Goal: Task Accomplishment & Management: Use online tool/utility

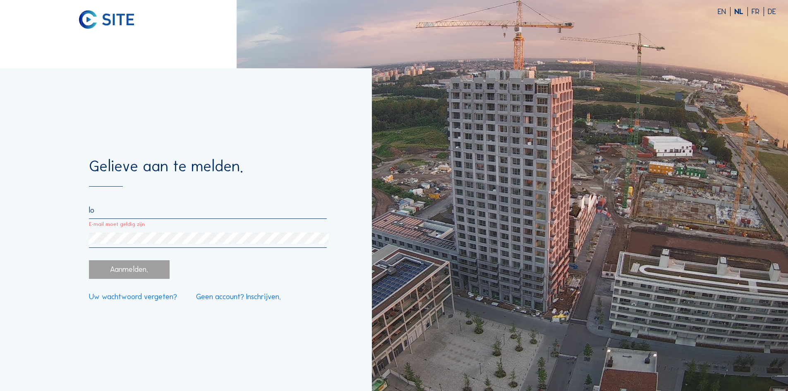
drag, startPoint x: 108, startPoint y: 215, endPoint x: 105, endPoint y: 209, distance: 6.7
click at [108, 215] on input "lo" at bounding box center [207, 210] width 237 height 9
drag, startPoint x: 105, startPoint y: 207, endPoint x: 78, endPoint y: 213, distance: 27.7
click at [78, 213] on div "Gelieve aan te melden. lo E-mail moet geldig zijn Aanmelden. Uw wachtwoord verg…" at bounding box center [186, 229] width 372 height 323
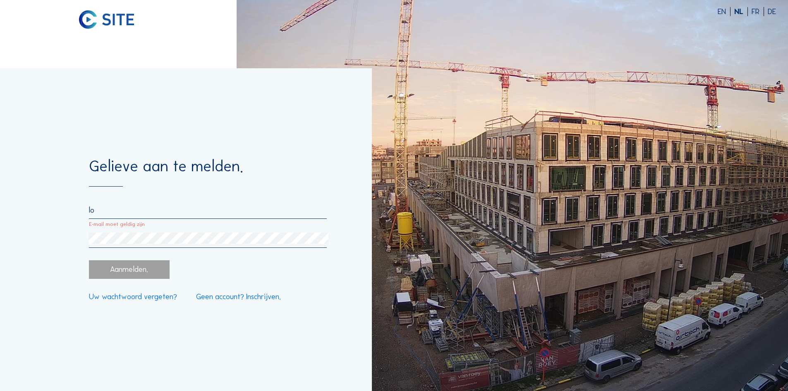
paste input "[EMAIL_ADDRESS][DOMAIN_NAME]"
type input "[EMAIL_ADDRESS][DOMAIN_NAME]"
click at [131, 278] on div "Aanmelden." at bounding box center [129, 269] width 80 height 18
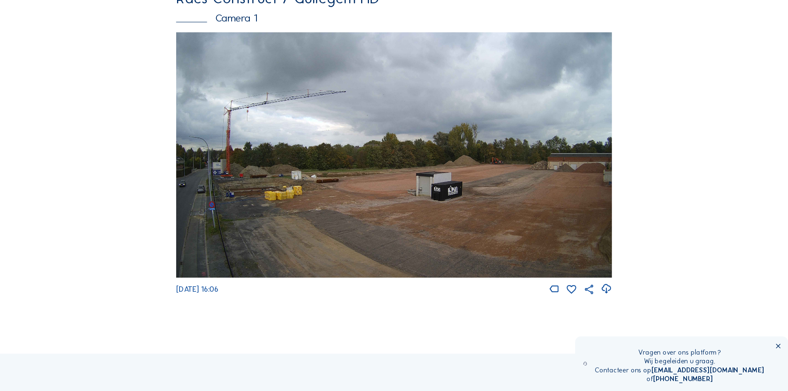
scroll to position [83, 0]
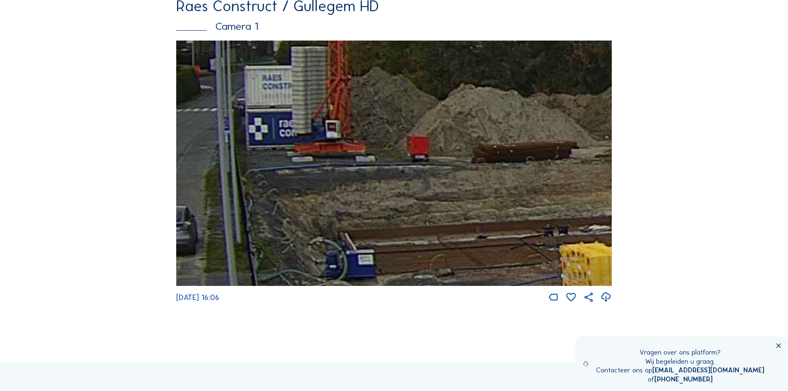
drag, startPoint x: 338, startPoint y: 206, endPoint x: 279, endPoint y: 237, distance: 66.8
click at [280, 237] on img at bounding box center [394, 163] width 436 height 245
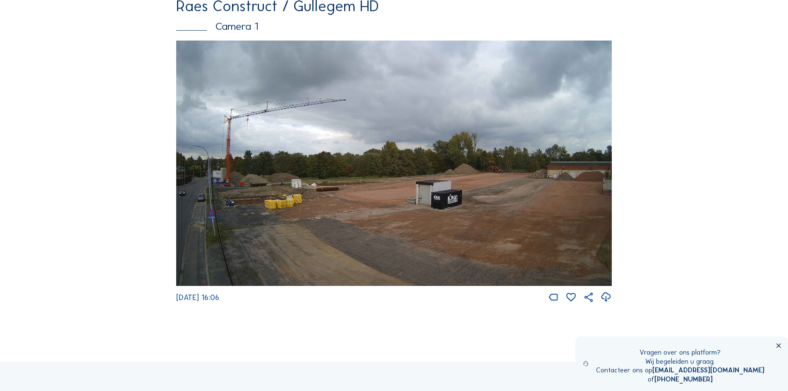
click at [607, 303] on icon at bounding box center [606, 297] width 12 height 14
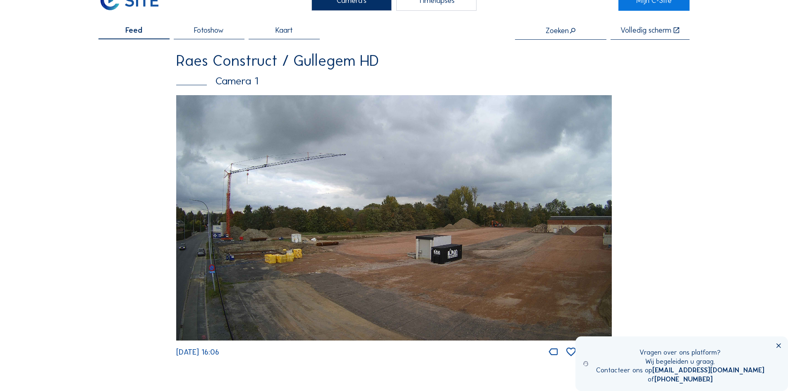
scroll to position [41, 0]
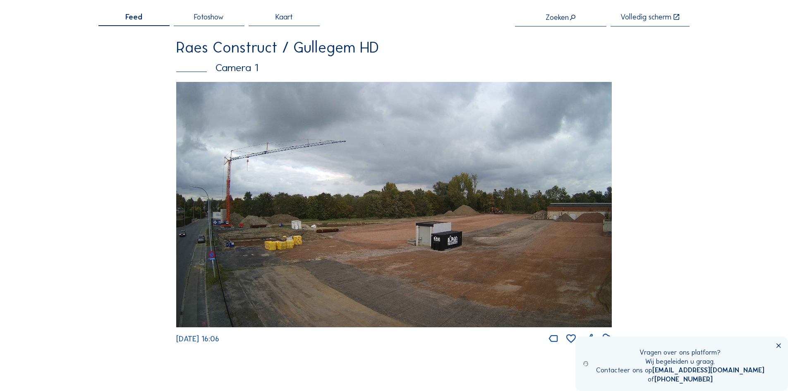
drag, startPoint x: 653, startPoint y: 12, endPoint x: 653, endPoint y: 48, distance: 36.0
click at [653, 13] on div "Volledig scherm" at bounding box center [646, 17] width 51 height 8
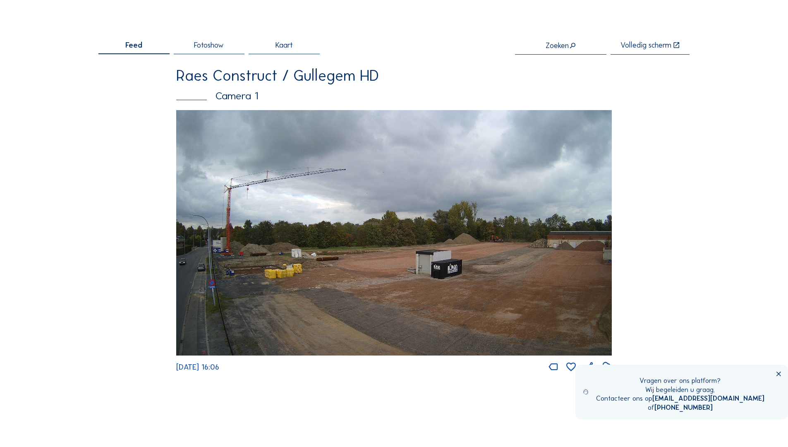
scroll to position [0, 0]
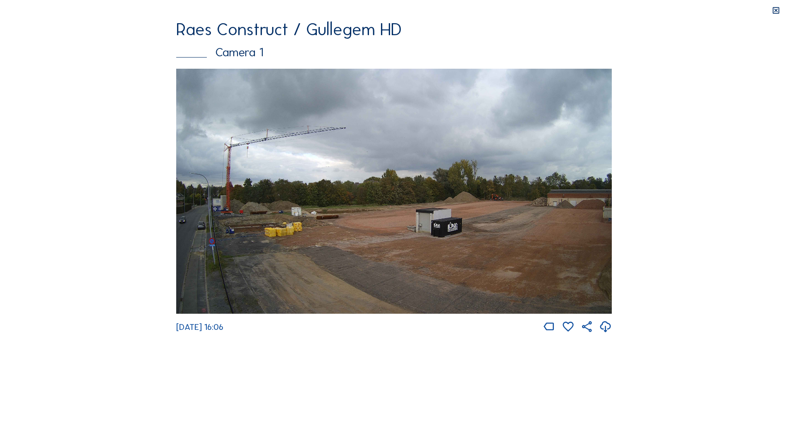
click at [357, 204] on img at bounding box center [394, 191] width 436 height 245
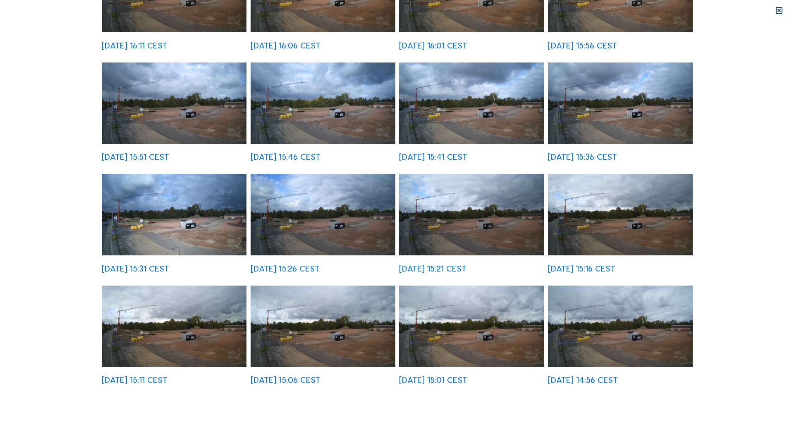
scroll to position [121, 0]
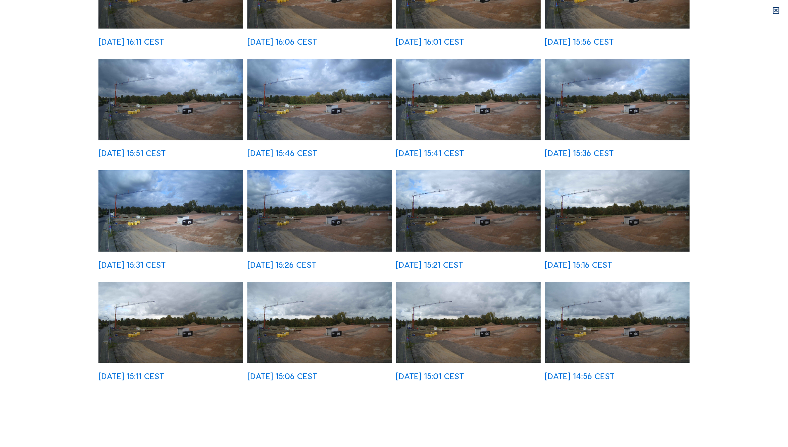
click at [129, 326] on img at bounding box center [170, 322] width 145 height 81
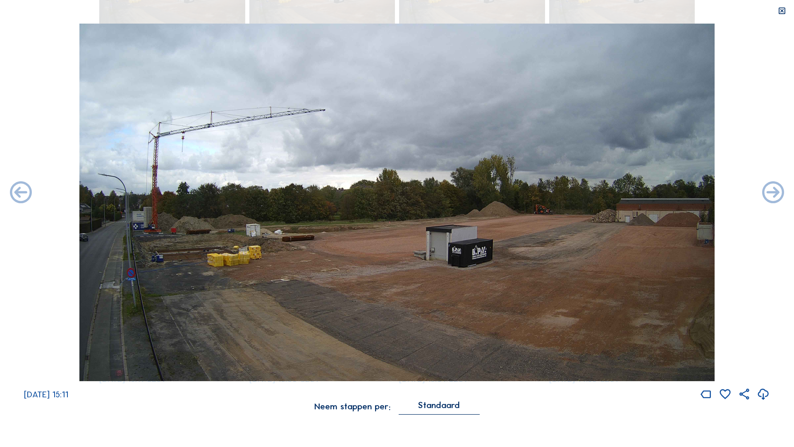
click at [773, 196] on icon at bounding box center [773, 193] width 26 height 26
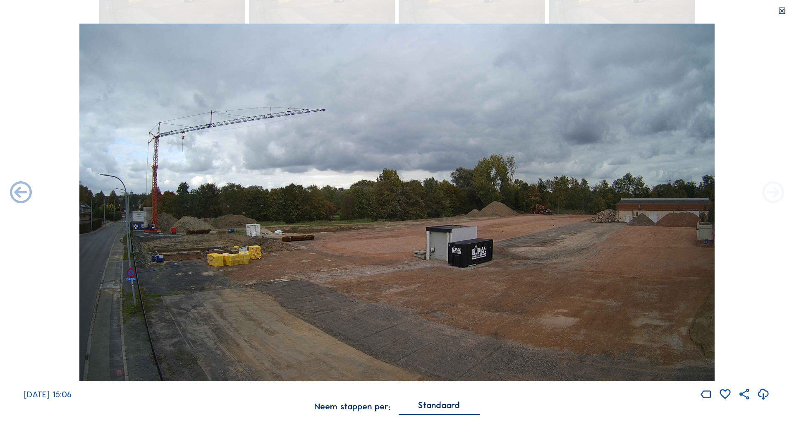
click at [773, 196] on icon at bounding box center [773, 193] width 26 height 26
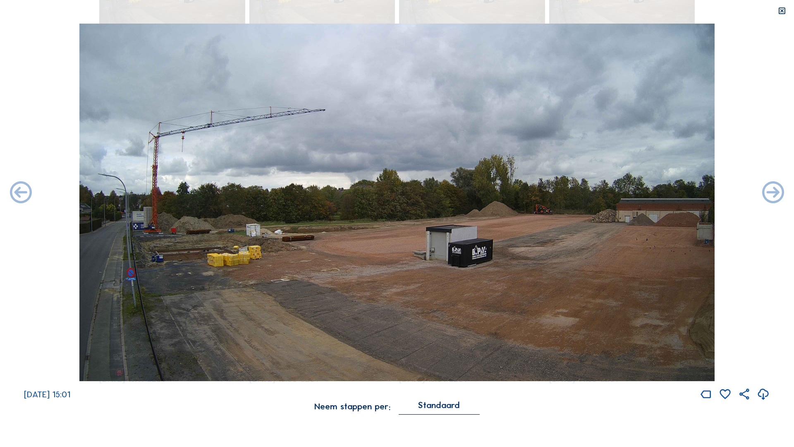
click at [773, 196] on icon at bounding box center [773, 193] width 26 height 26
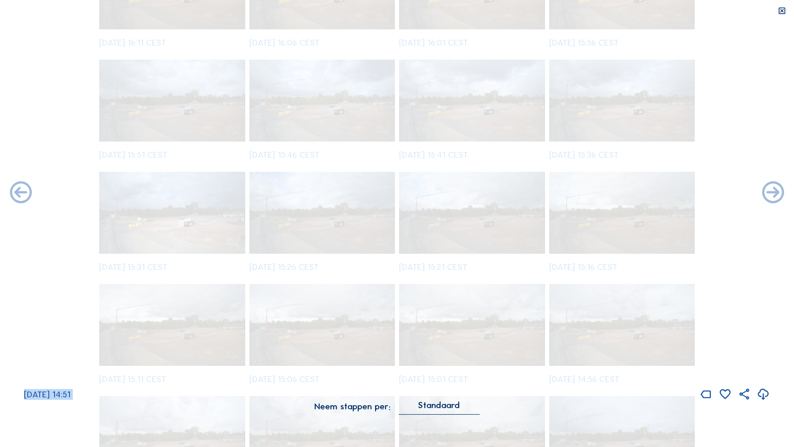
click at [773, 196] on icon at bounding box center [773, 193] width 26 height 26
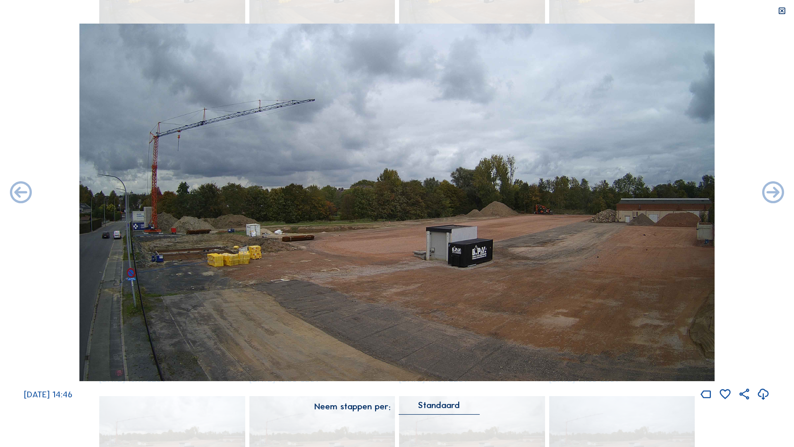
click at [773, 196] on icon at bounding box center [773, 193] width 26 height 26
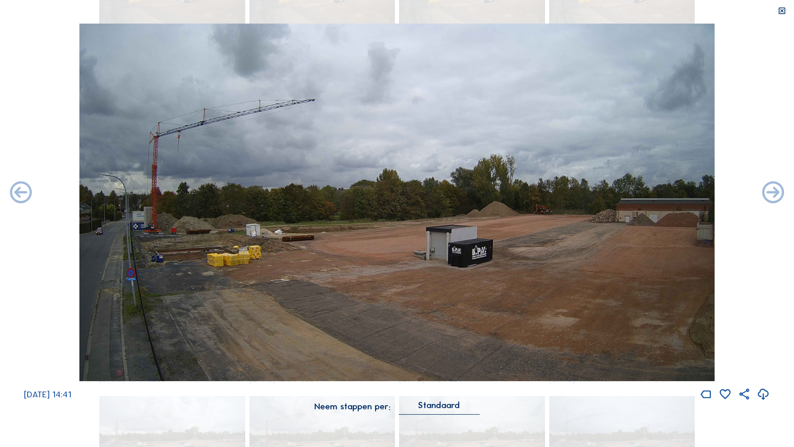
click at [773, 196] on icon at bounding box center [773, 193] width 26 height 26
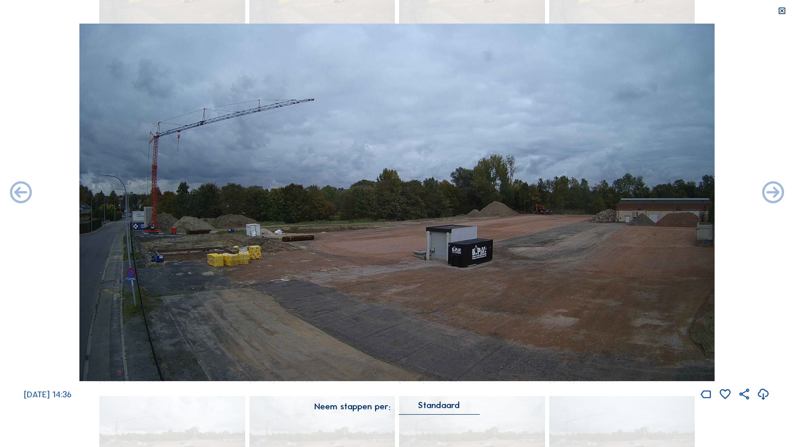
click at [773, 196] on icon at bounding box center [773, 193] width 26 height 26
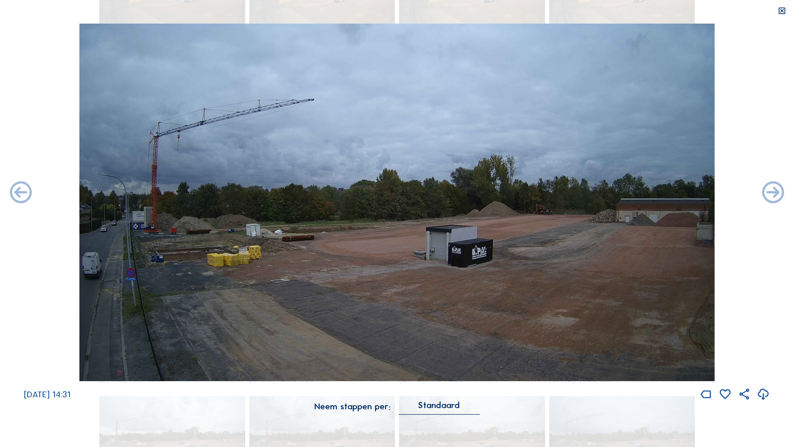
click at [773, 196] on icon at bounding box center [773, 193] width 26 height 26
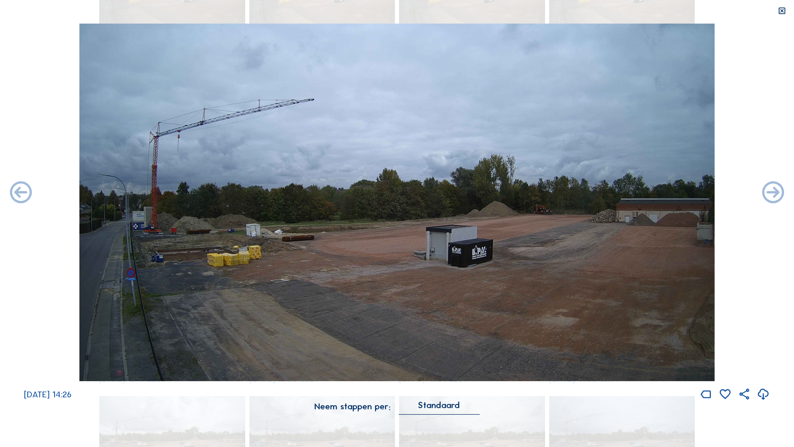
click at [773, 196] on icon at bounding box center [773, 193] width 26 height 26
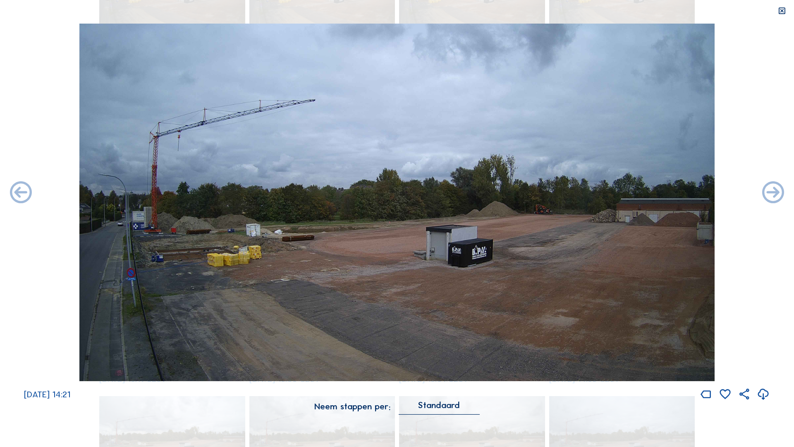
click at [773, 196] on icon at bounding box center [773, 193] width 26 height 26
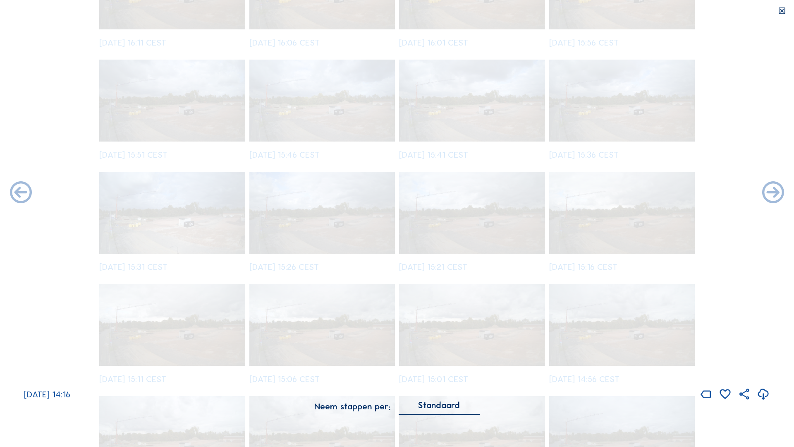
click at [773, 196] on icon at bounding box center [773, 193] width 26 height 26
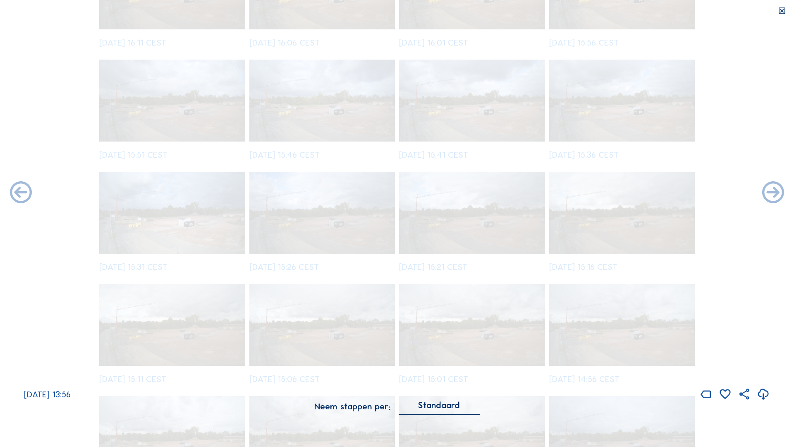
click at [773, 196] on icon at bounding box center [773, 193] width 26 height 26
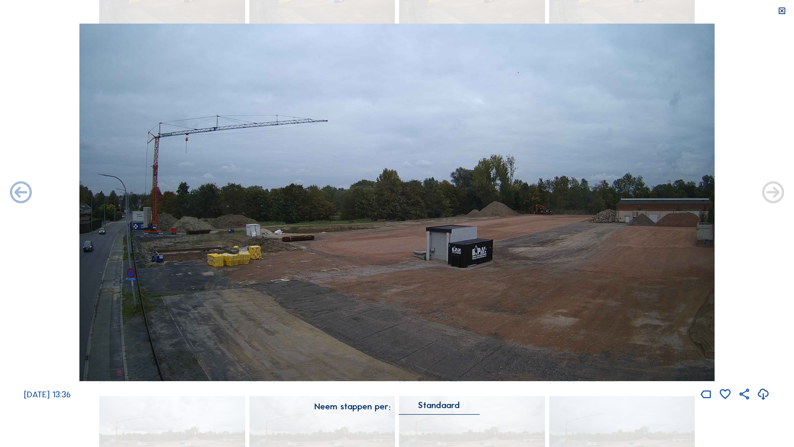
click at [773, 196] on icon at bounding box center [773, 193] width 26 height 26
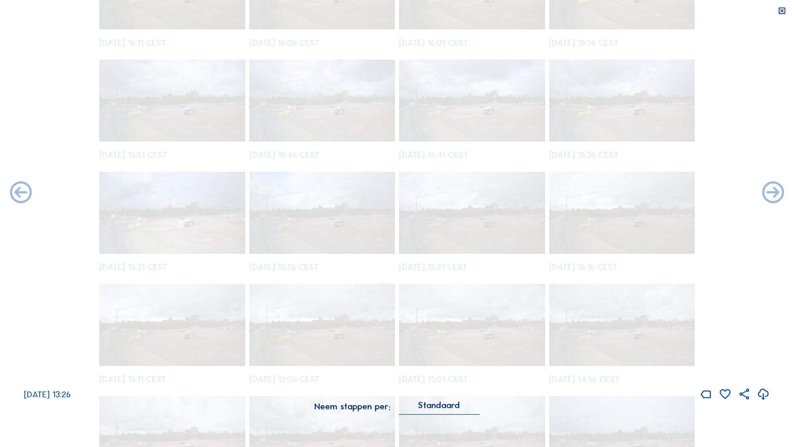
click at [773, 196] on icon at bounding box center [773, 193] width 26 height 26
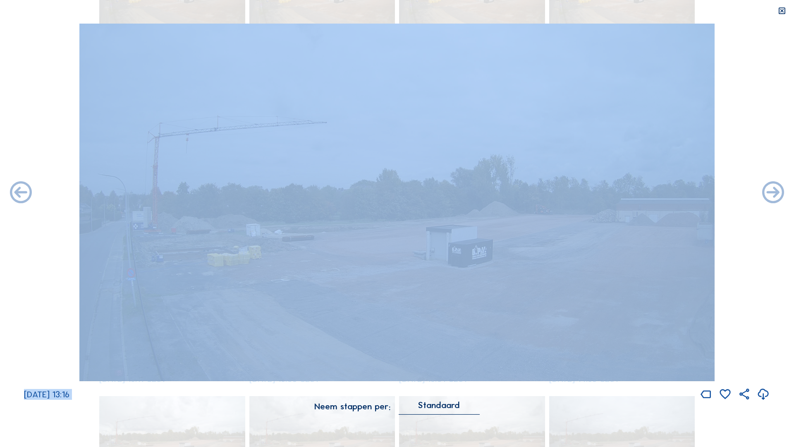
click at [773, 196] on icon at bounding box center [773, 193] width 26 height 26
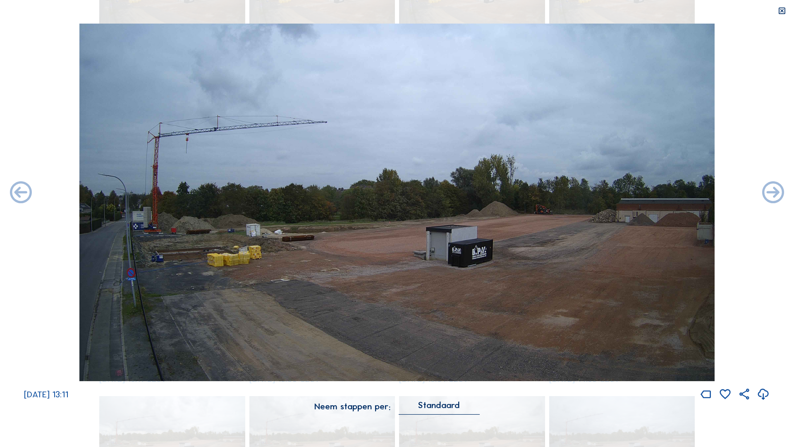
click at [773, 196] on icon at bounding box center [773, 193] width 26 height 26
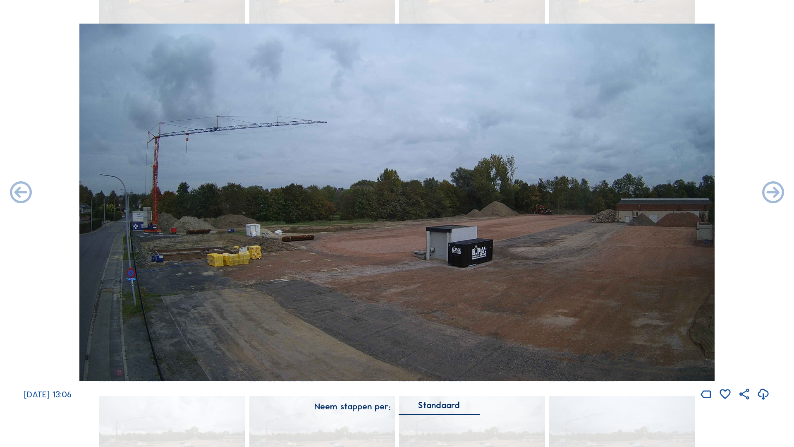
click at [773, 196] on icon at bounding box center [773, 193] width 26 height 26
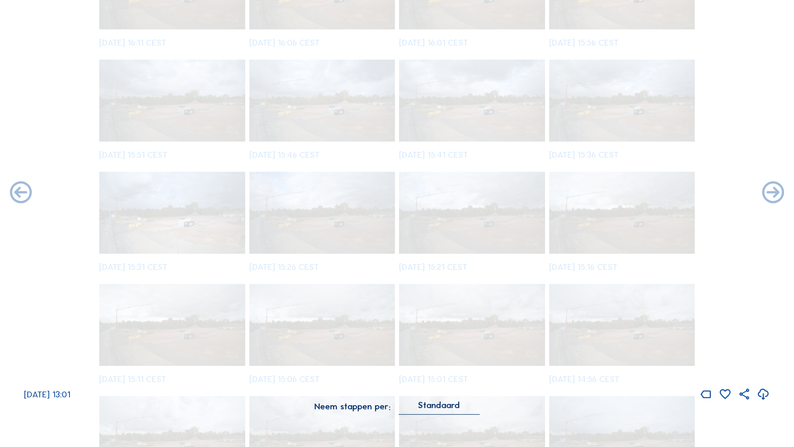
click at [773, 196] on icon at bounding box center [773, 193] width 26 height 26
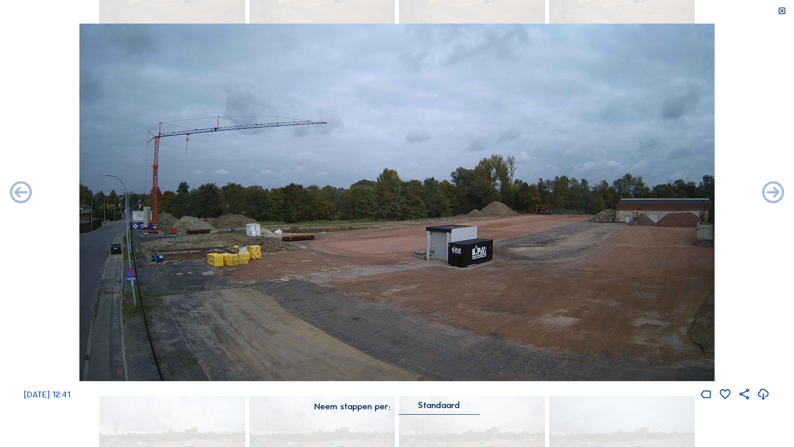
click at [783, 12] on icon at bounding box center [782, 11] width 9 height 9
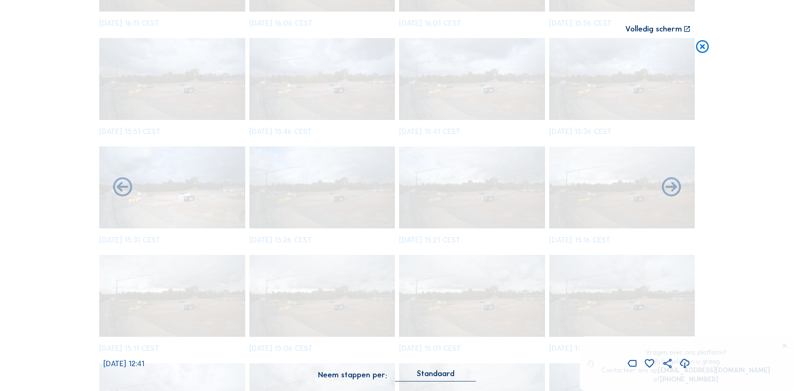
scroll to position [208, 0]
